Goal: Find specific page/section: Find specific page/section

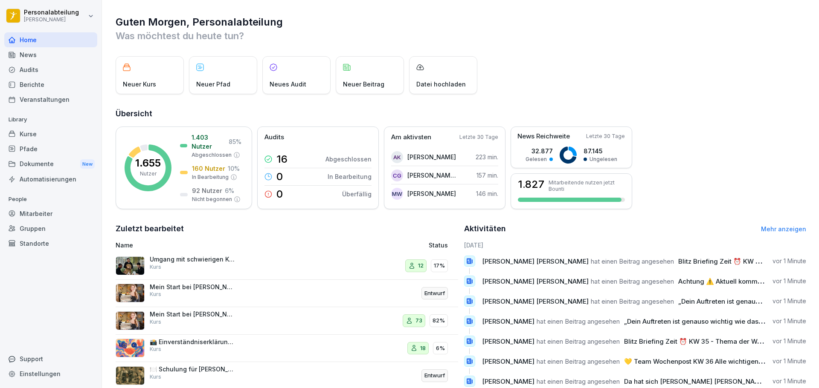
click at [37, 211] on div "Mitarbeiter" at bounding box center [50, 213] width 93 height 15
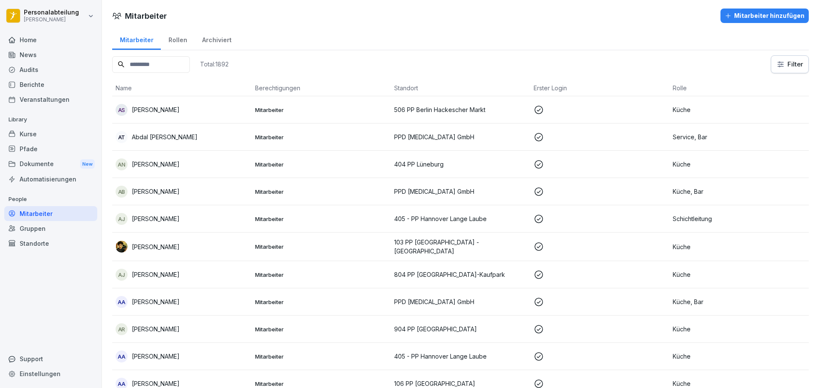
click at [229, 42] on div "Archiviert" at bounding box center [216, 39] width 44 height 22
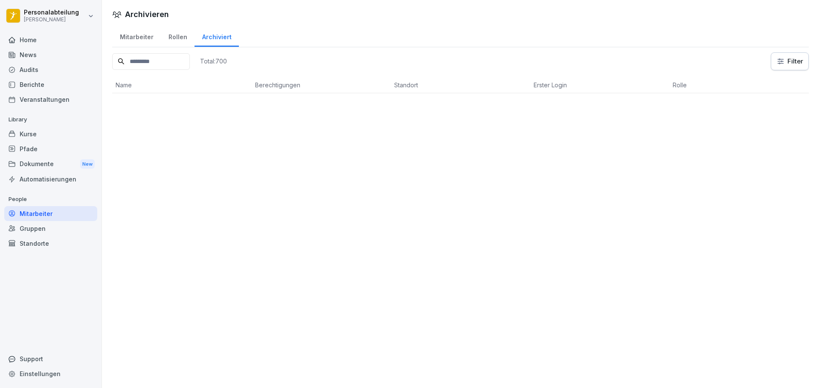
click at [219, 44] on div "Archiviert" at bounding box center [216, 36] width 44 height 22
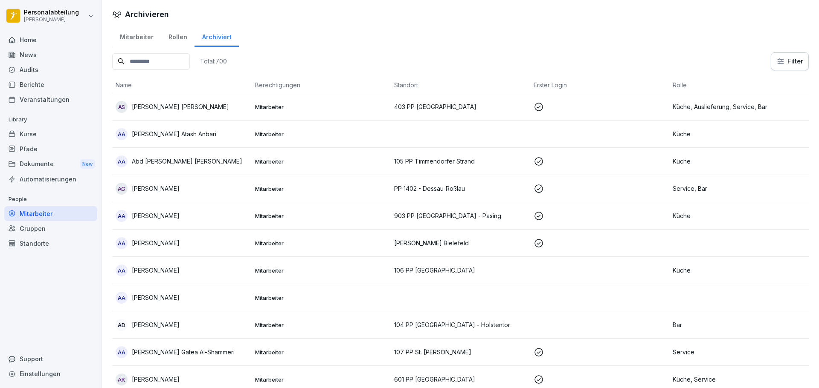
click at [177, 64] on input at bounding box center [151, 61] width 78 height 17
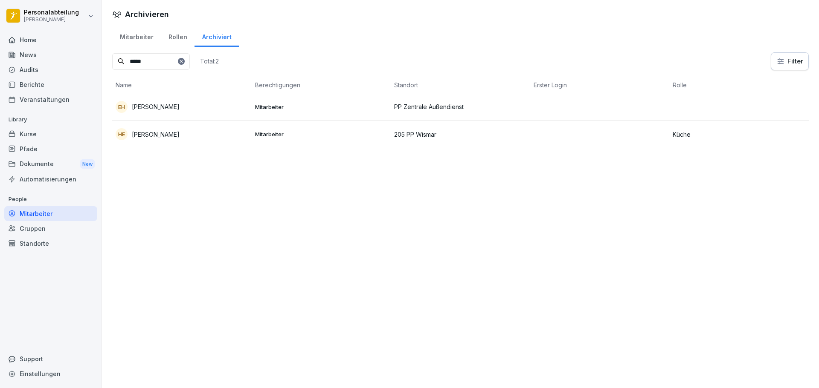
type input "*****"
click at [402, 105] on p "PP Zentrale Außendienst" at bounding box center [460, 106] width 133 height 9
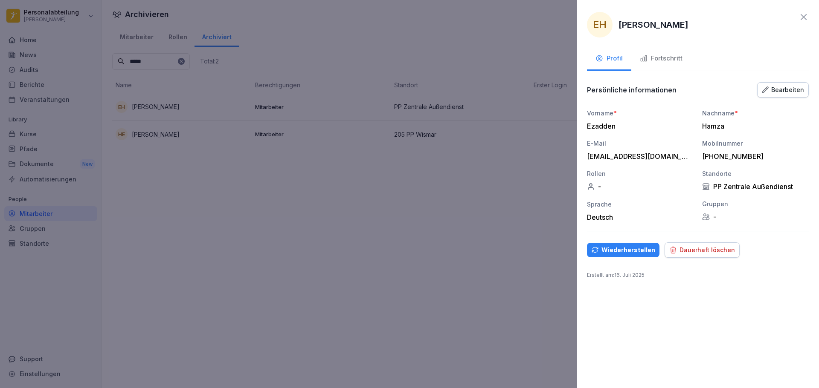
click at [430, 69] on div at bounding box center [409, 194] width 819 height 388
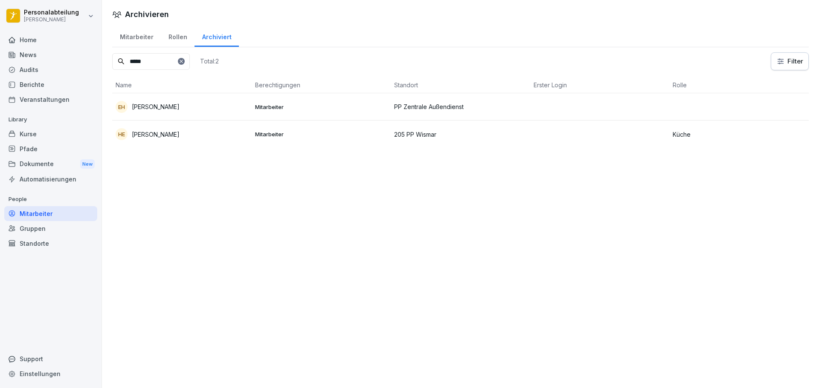
click at [613, 107] on td at bounding box center [599, 106] width 139 height 27
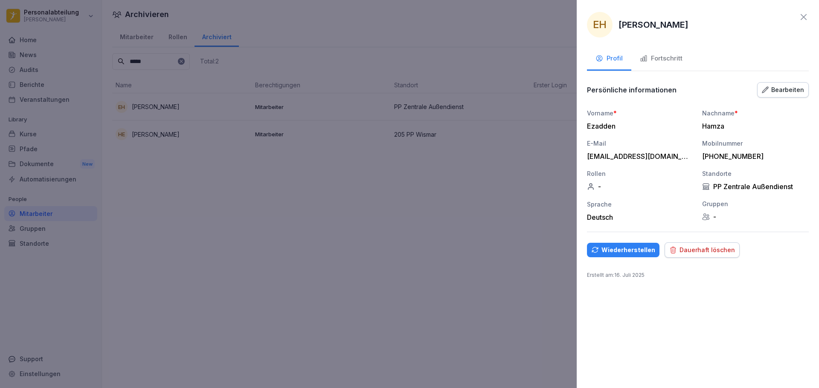
click at [806, 19] on icon at bounding box center [803, 17] width 10 height 10
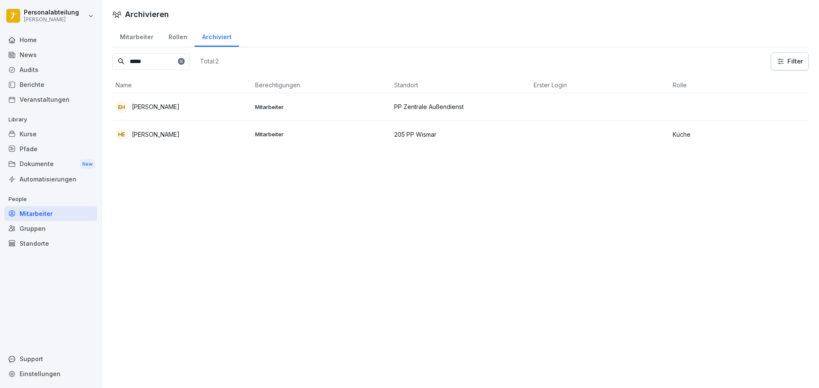
click at [137, 27] on div "Mitarbeiter" at bounding box center [136, 36] width 49 height 22
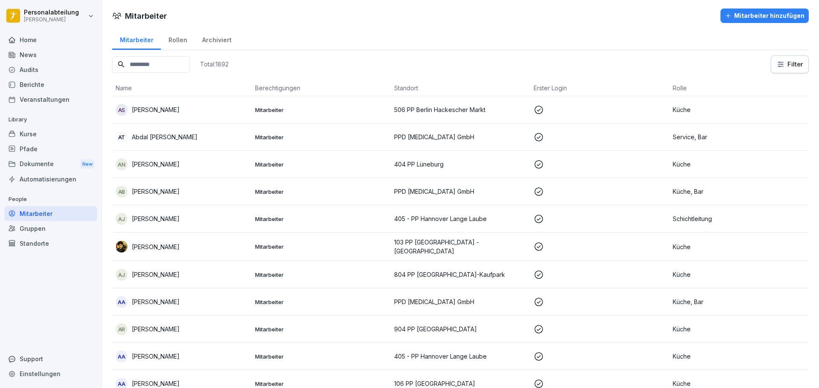
click at [205, 35] on div "Archiviert" at bounding box center [216, 39] width 44 height 22
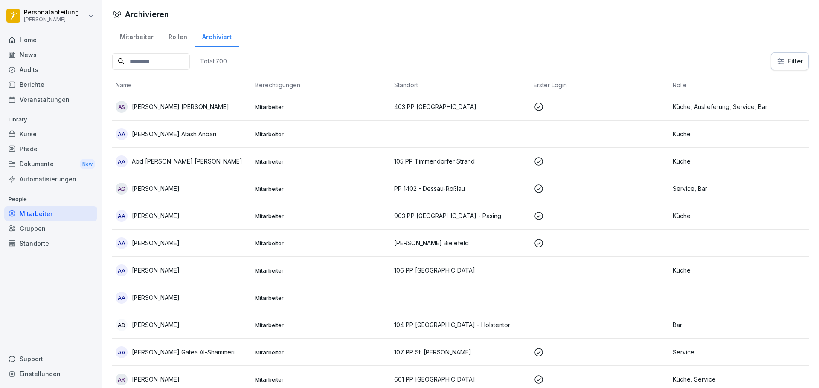
click at [126, 43] on div "Mitarbeiter" at bounding box center [136, 36] width 49 height 22
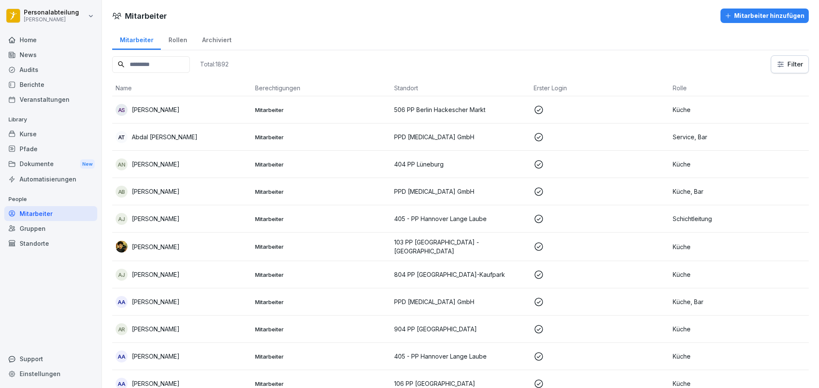
click at [224, 41] on div "Archiviert" at bounding box center [216, 39] width 44 height 22
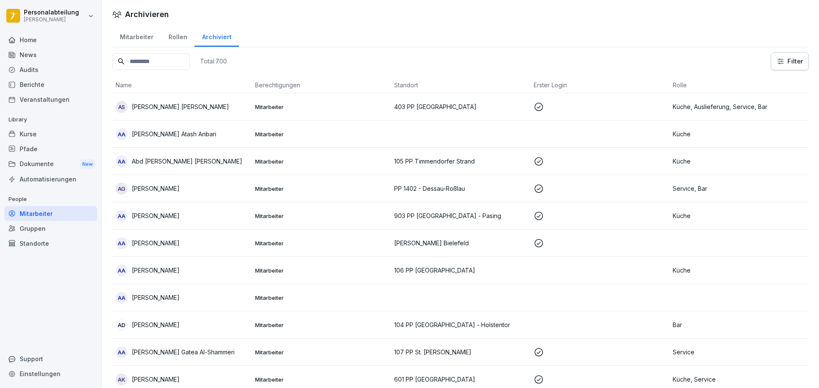
click at [137, 39] on div "Mitarbeiter" at bounding box center [136, 36] width 49 height 22
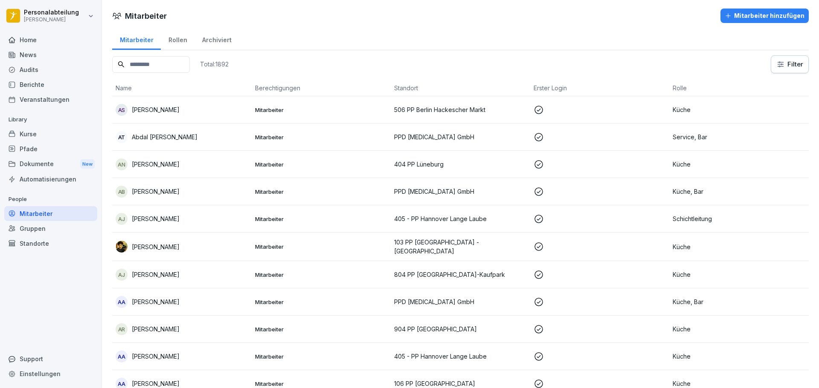
click at [62, 38] on div "Home" at bounding box center [50, 39] width 93 height 15
